Goal: Task Accomplishment & Management: Use online tool/utility

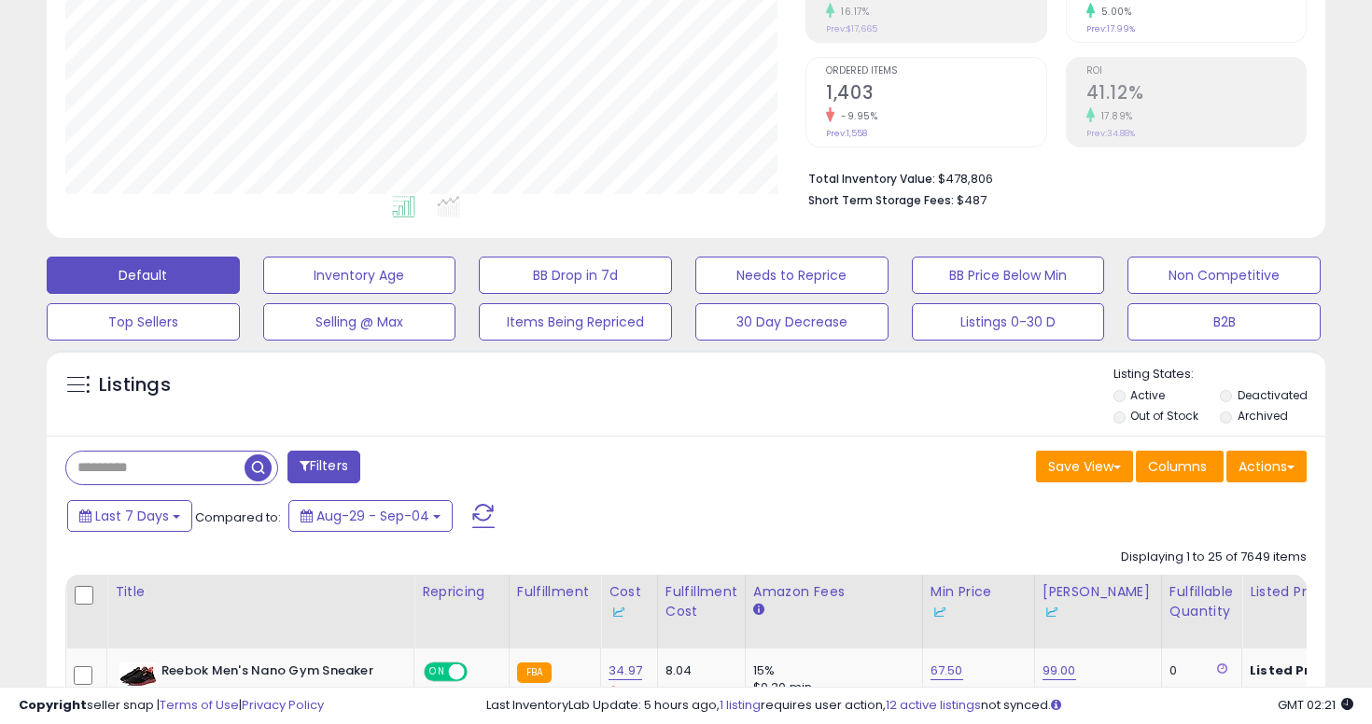
scroll to position [332, 0]
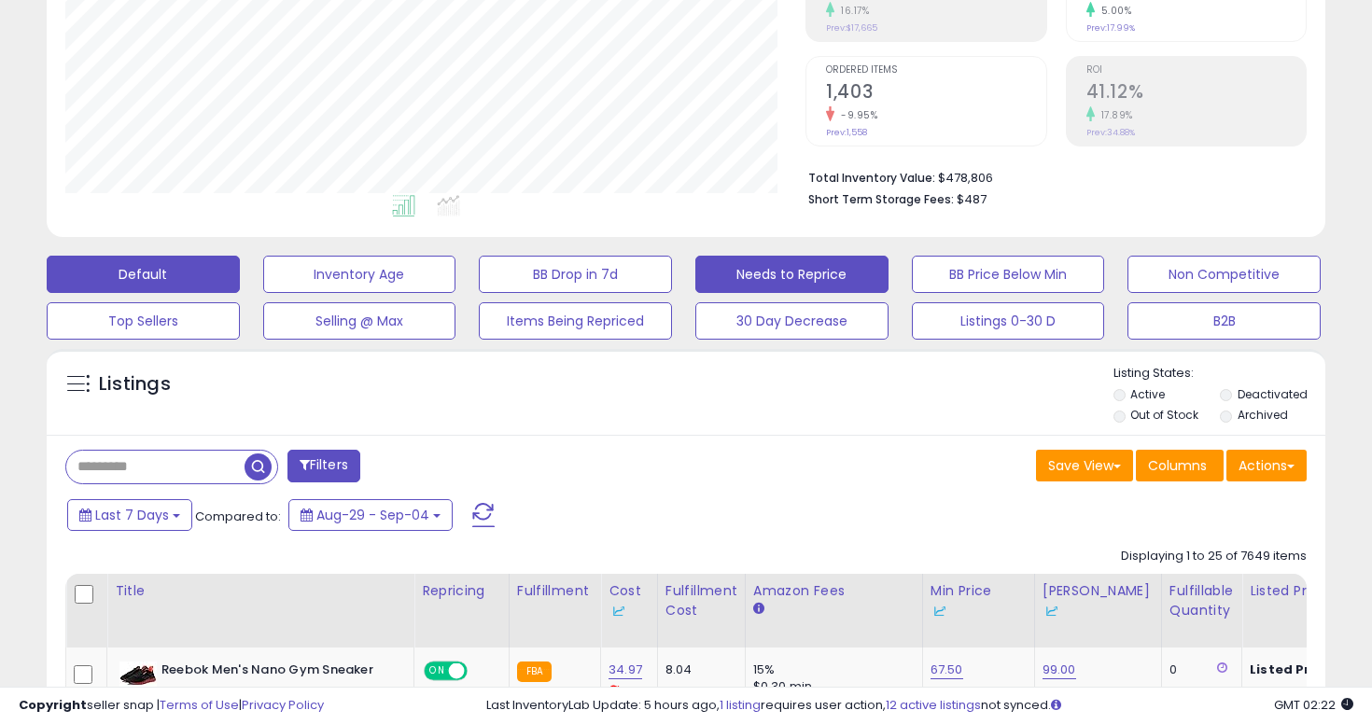
click at [747, 275] on button "Needs to Reprice" at bounding box center [791, 274] width 193 height 37
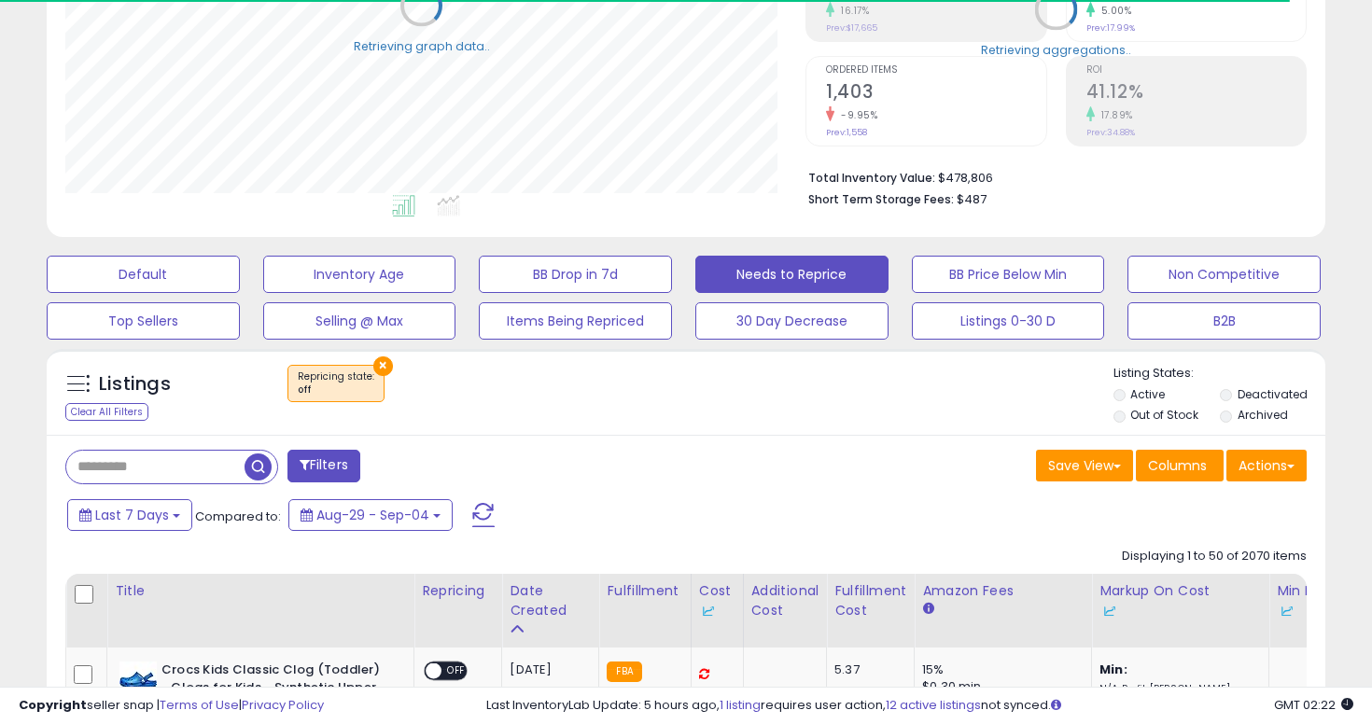
select select "**"
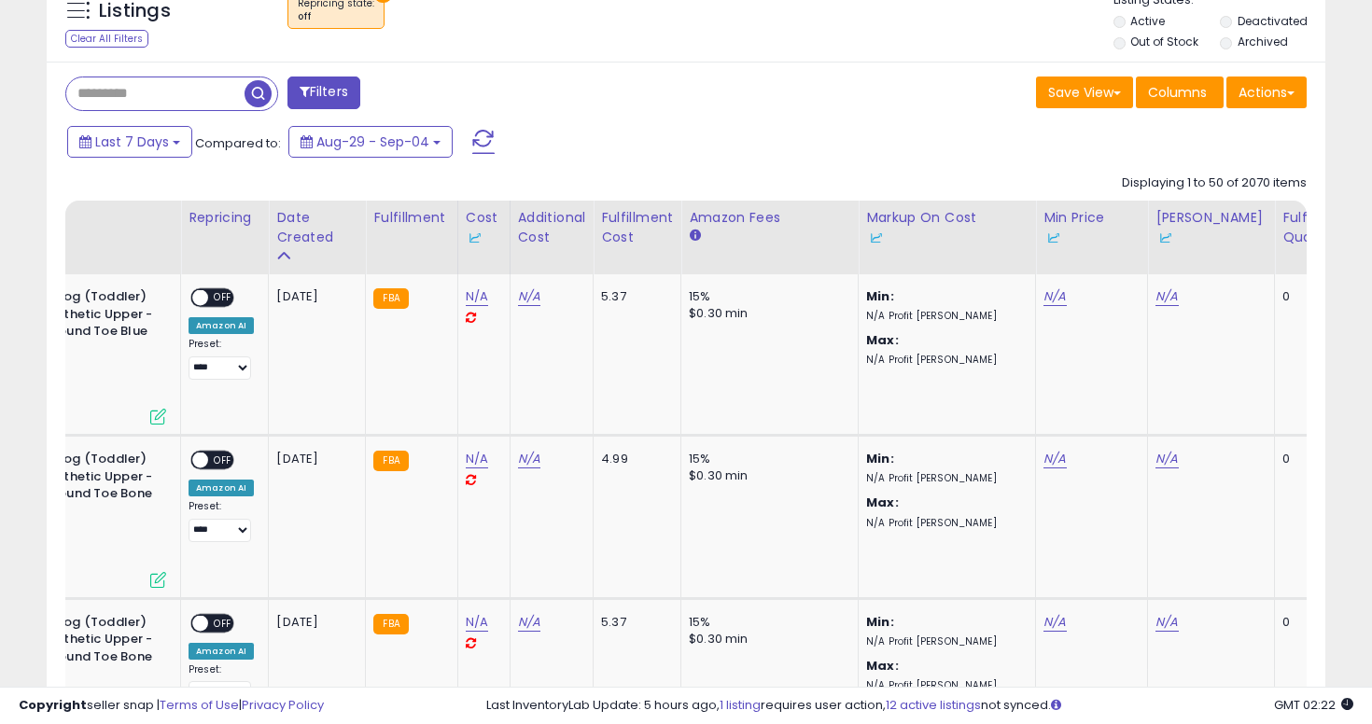
scroll to position [0, 614]
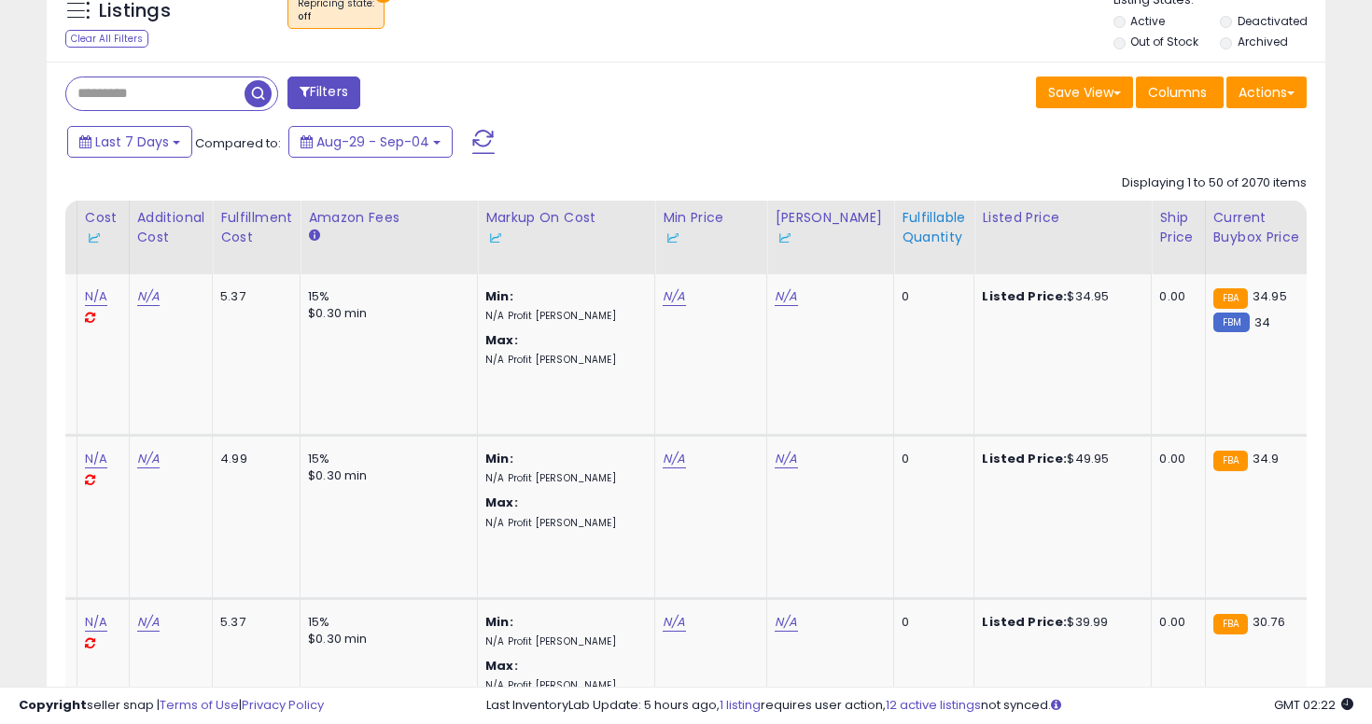
click at [904, 228] on div "Fulfillable Quantity" at bounding box center [934, 227] width 64 height 39
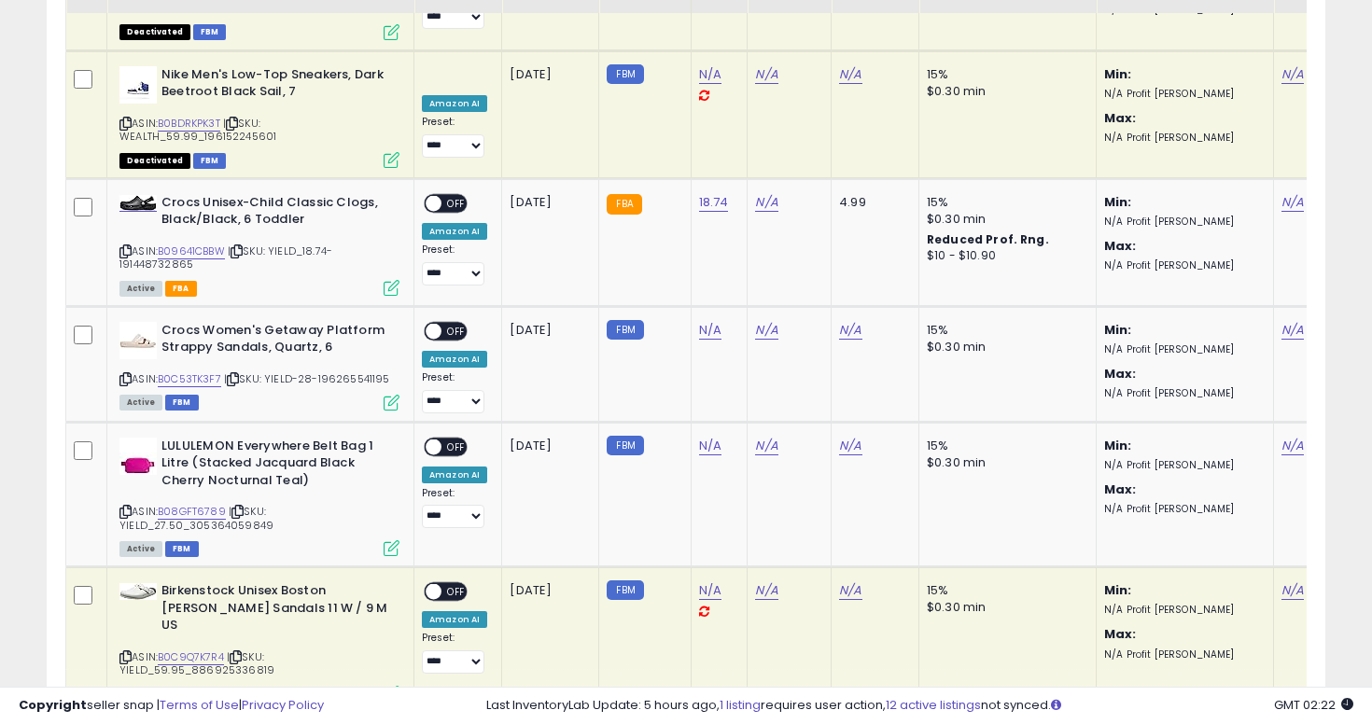
scroll to position [2691, 0]
